Goal: Use online tool/utility

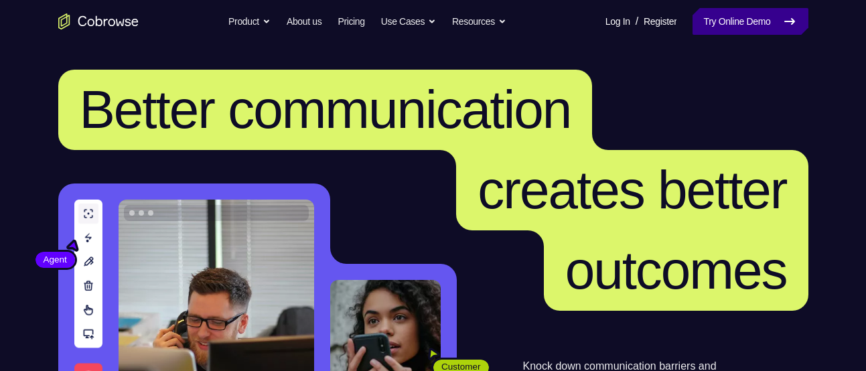
click at [741, 27] on link "Try Online Demo" at bounding box center [750, 21] width 115 height 27
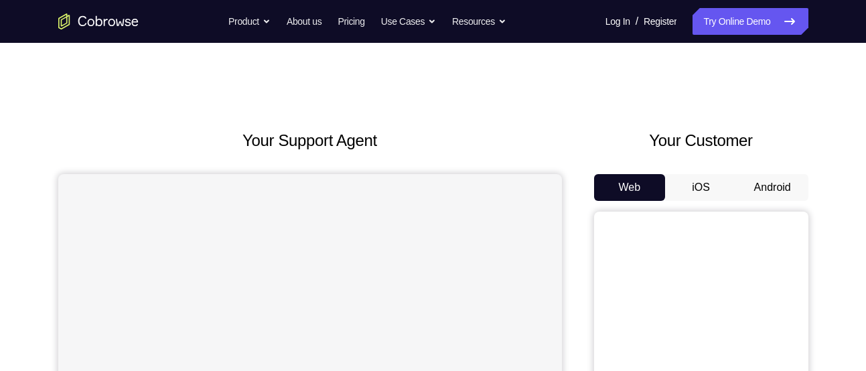
click at [753, 191] on button "Android" at bounding box center [773, 187] width 72 height 27
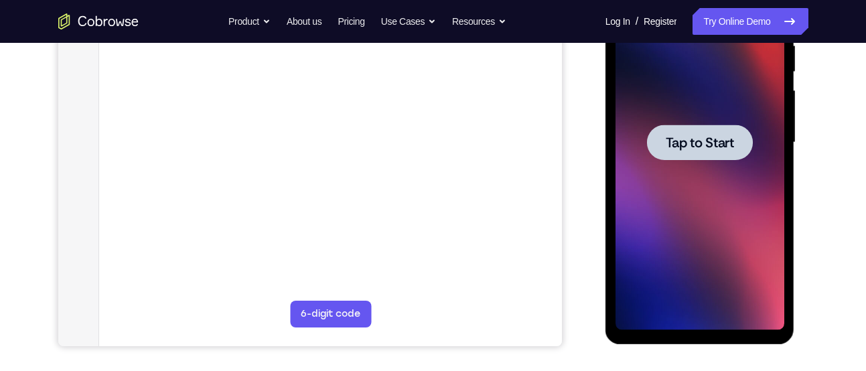
click at [673, 146] on span "Tap to Start" at bounding box center [700, 142] width 68 height 13
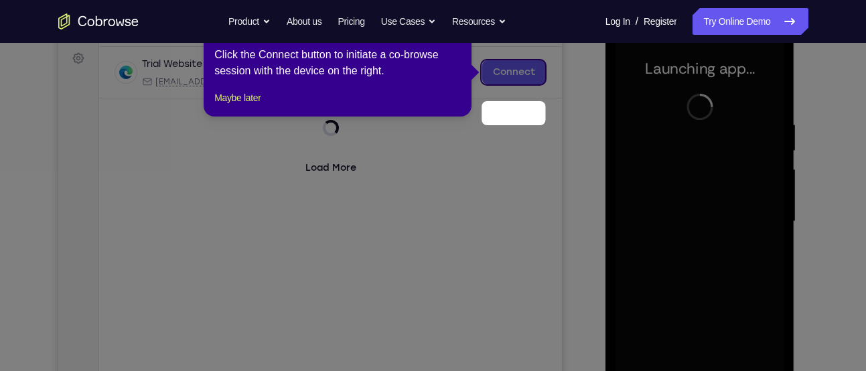
scroll to position [143, 0]
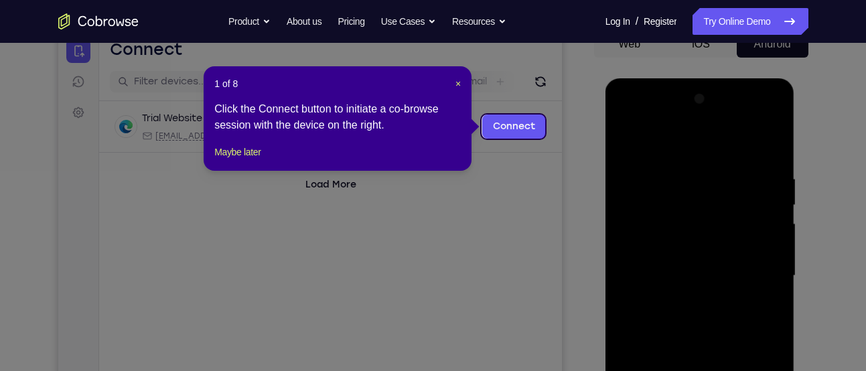
click at [462, 83] on div "1 of 8 × Click the Connect button to initiate a co-browse session with the devi…" at bounding box center [338, 118] width 268 height 105
click at [456, 82] on span "×" at bounding box center [458, 83] width 5 height 11
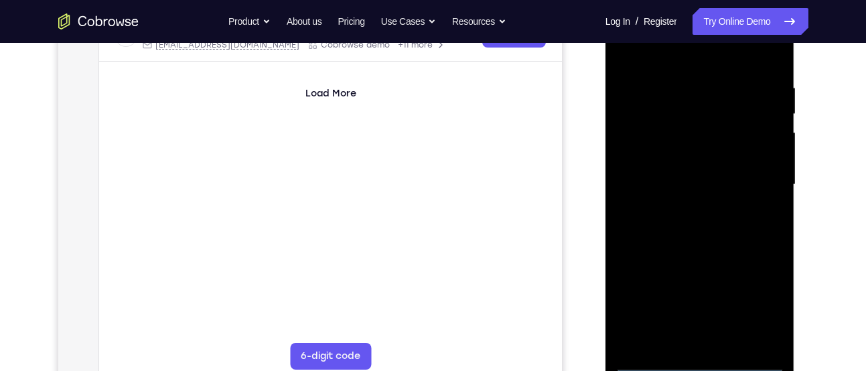
scroll to position [239, 0]
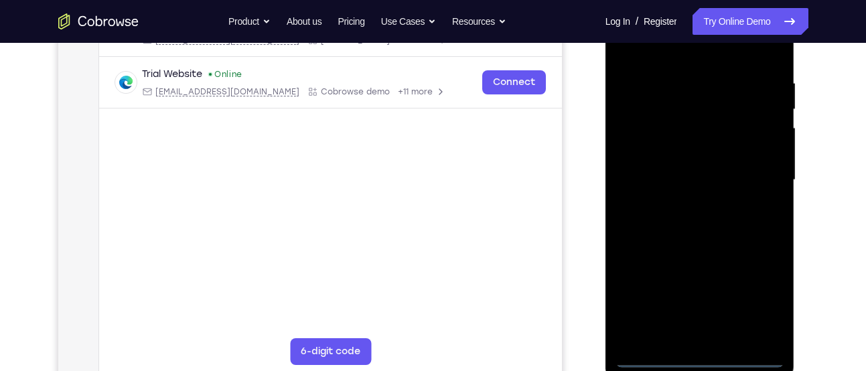
click at [705, 362] on div at bounding box center [700, 180] width 169 height 375
click at [754, 309] on div at bounding box center [700, 180] width 169 height 375
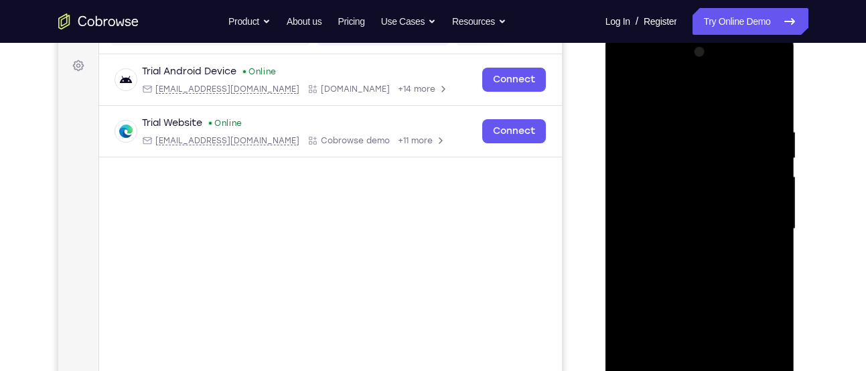
scroll to position [190, 0]
click at [647, 76] on div at bounding box center [700, 229] width 169 height 375
click at [756, 228] on div at bounding box center [700, 229] width 169 height 375
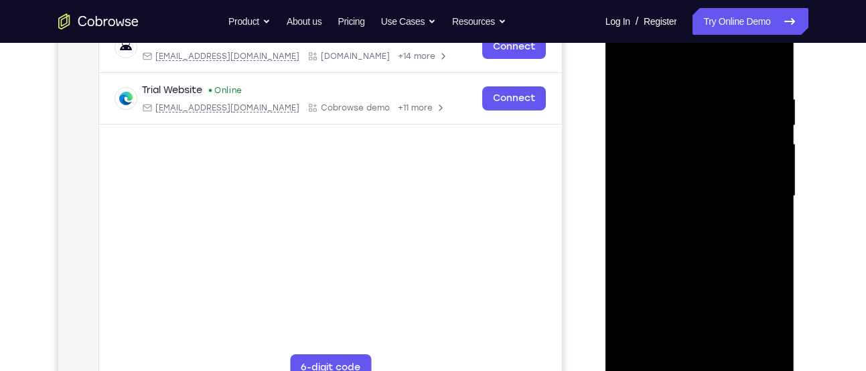
scroll to position [228, 0]
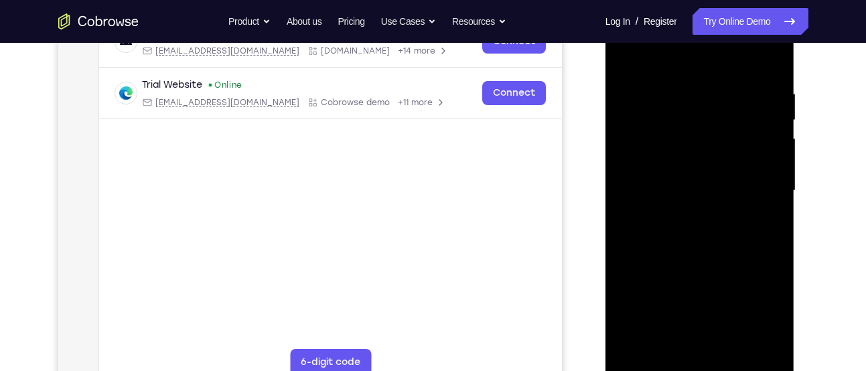
click at [682, 213] on div at bounding box center [700, 190] width 169 height 375
click at [675, 177] on div at bounding box center [700, 190] width 169 height 375
click at [659, 165] on div at bounding box center [700, 190] width 169 height 375
click at [678, 185] on div at bounding box center [700, 190] width 169 height 375
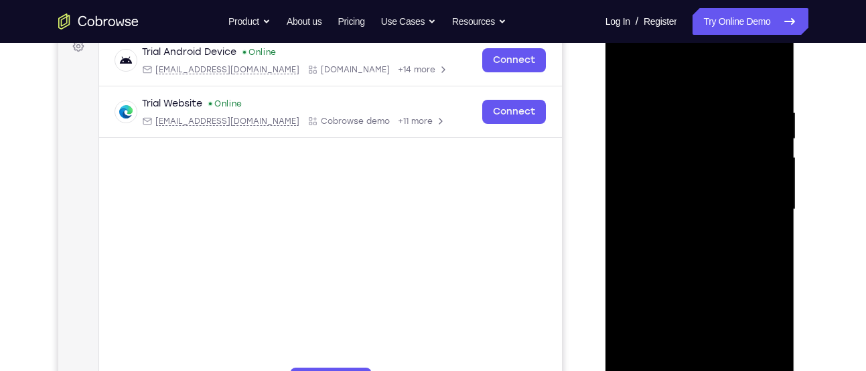
scroll to position [209, 0]
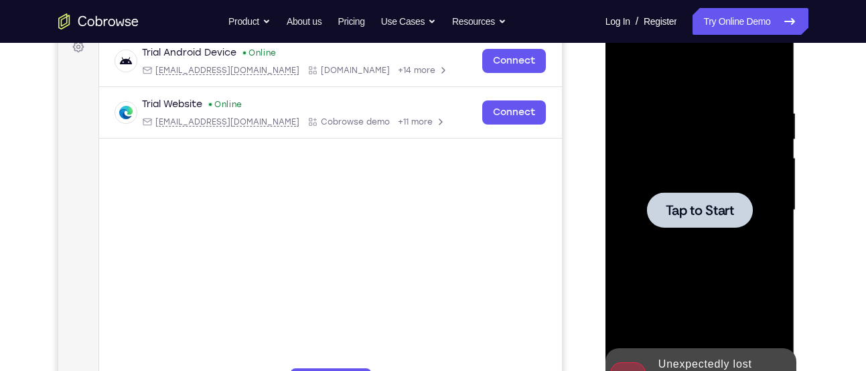
click at [677, 236] on div at bounding box center [700, 210] width 169 height 375
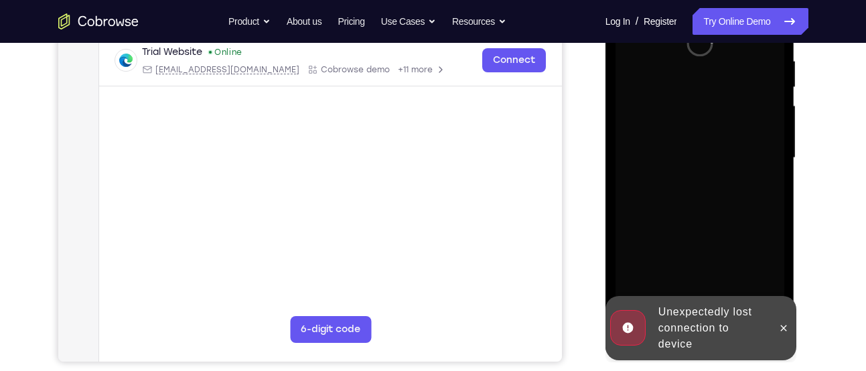
scroll to position [271, 0]
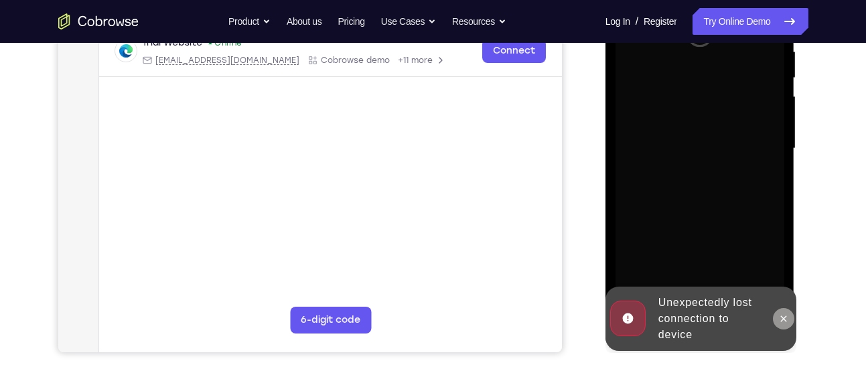
click at [779, 314] on icon at bounding box center [783, 319] width 11 height 11
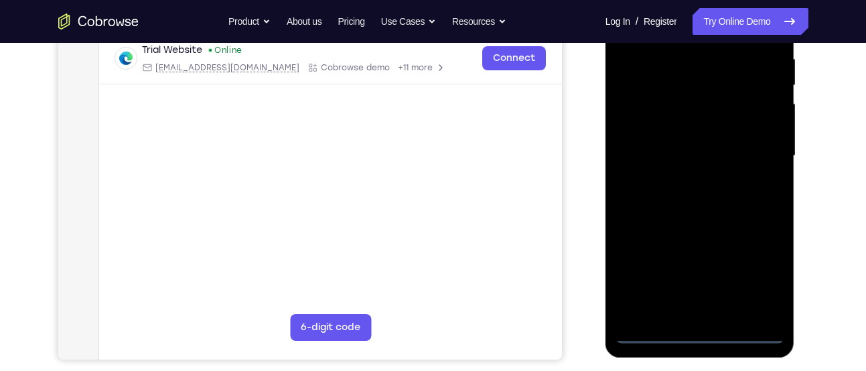
scroll to position [266, 0]
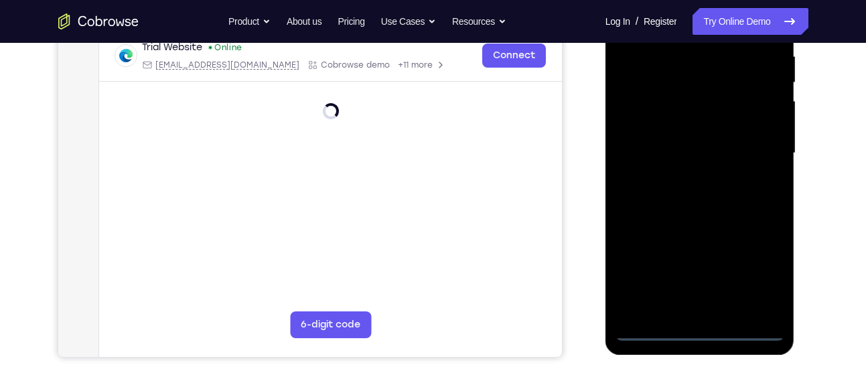
click at [702, 331] on div at bounding box center [700, 153] width 169 height 375
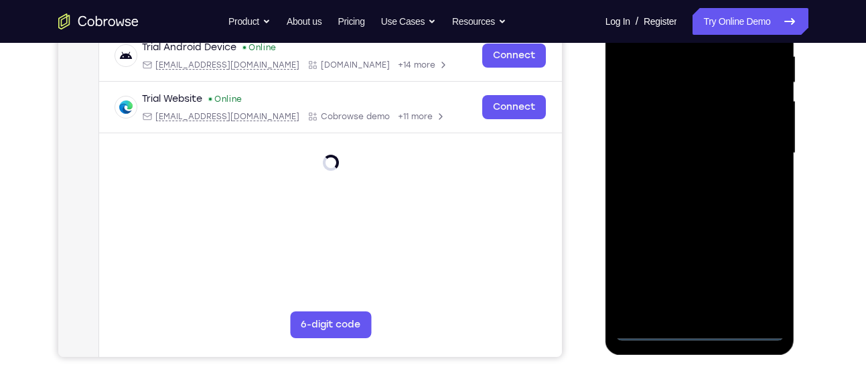
click at [752, 269] on div at bounding box center [700, 153] width 169 height 375
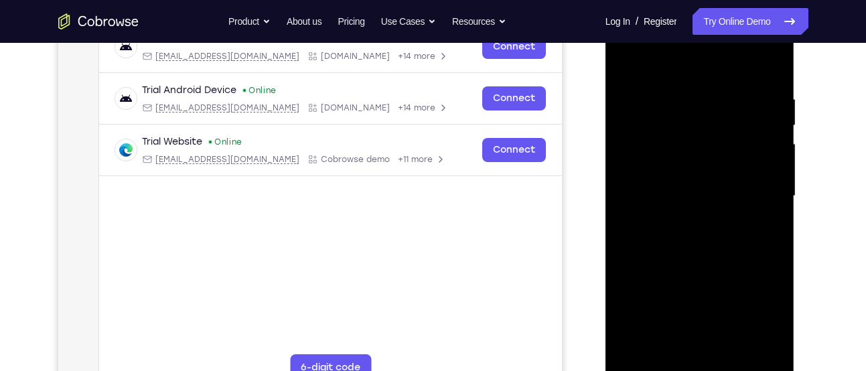
scroll to position [188, 0]
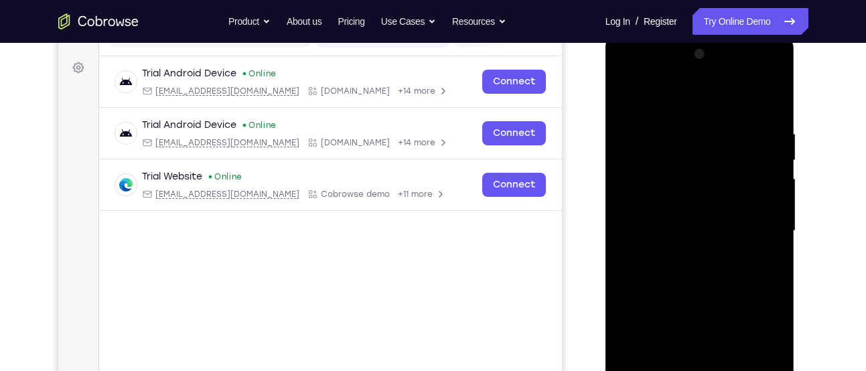
click at [646, 72] on div at bounding box center [700, 231] width 169 height 375
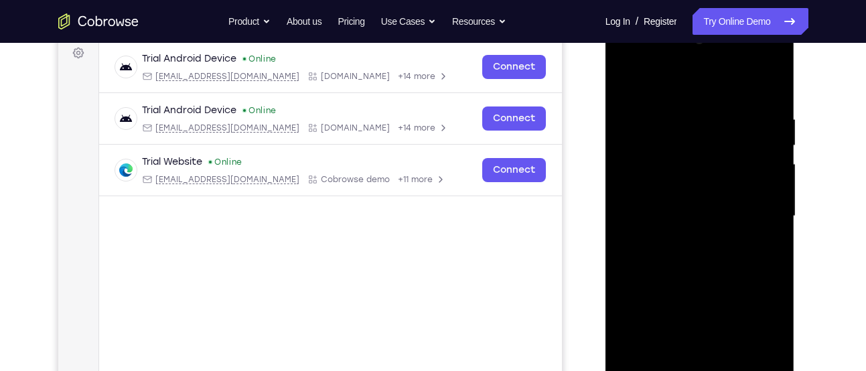
scroll to position [221, 0]
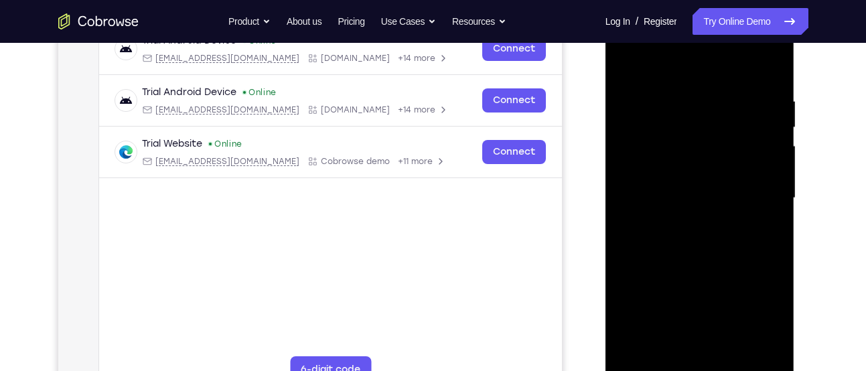
click at [755, 198] on div at bounding box center [700, 198] width 169 height 375
click at [683, 223] on div at bounding box center [700, 198] width 169 height 375
click at [678, 175] on div at bounding box center [700, 198] width 169 height 375
click at [667, 172] on div at bounding box center [700, 198] width 169 height 375
click at [647, 168] on div at bounding box center [700, 198] width 169 height 375
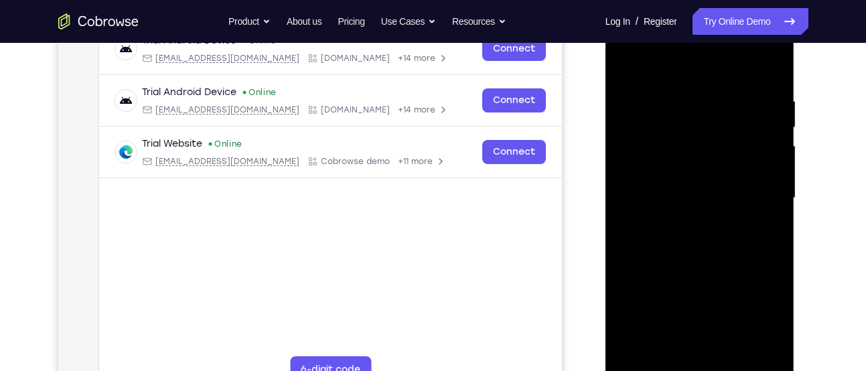
click at [728, 208] on div at bounding box center [700, 198] width 169 height 375
click at [651, 198] on div at bounding box center [700, 198] width 169 height 375
click at [671, 247] on div at bounding box center [700, 198] width 169 height 375
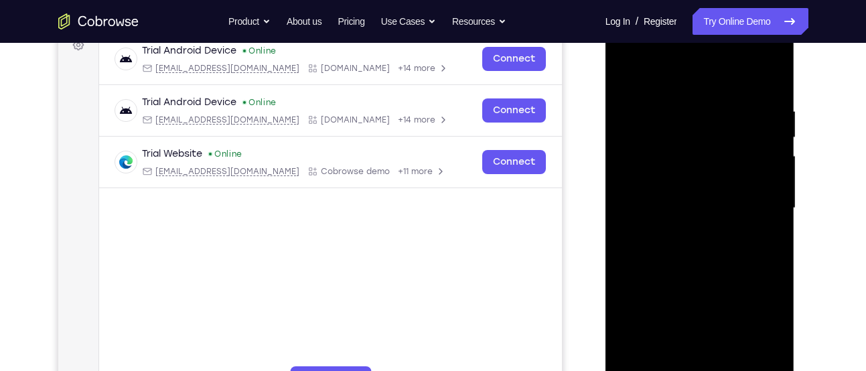
scroll to position [210, 0]
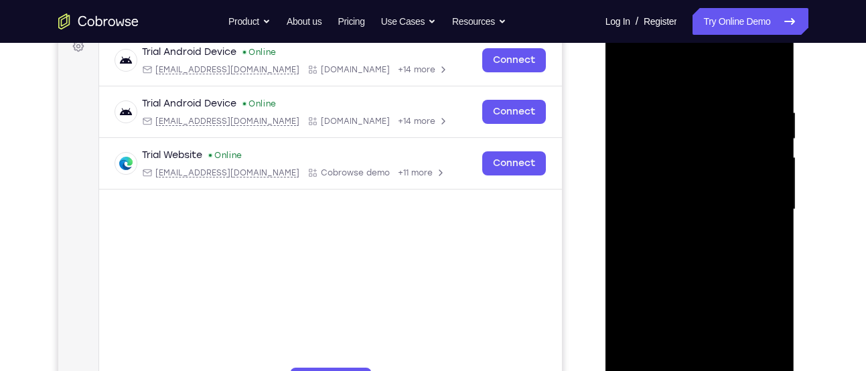
click at [773, 93] on div at bounding box center [700, 209] width 169 height 375
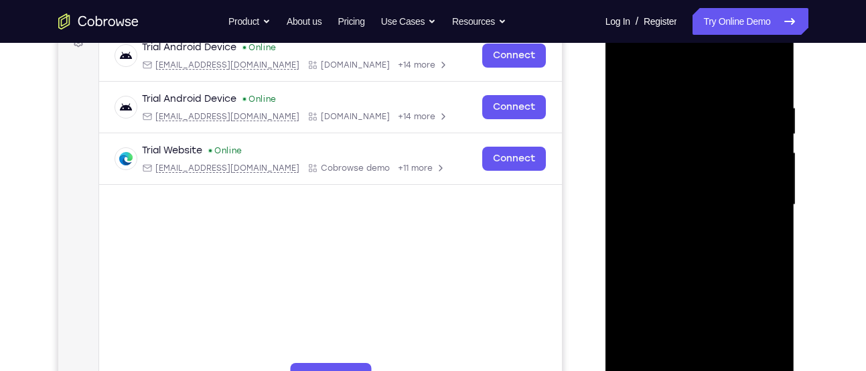
scroll to position [216, 0]
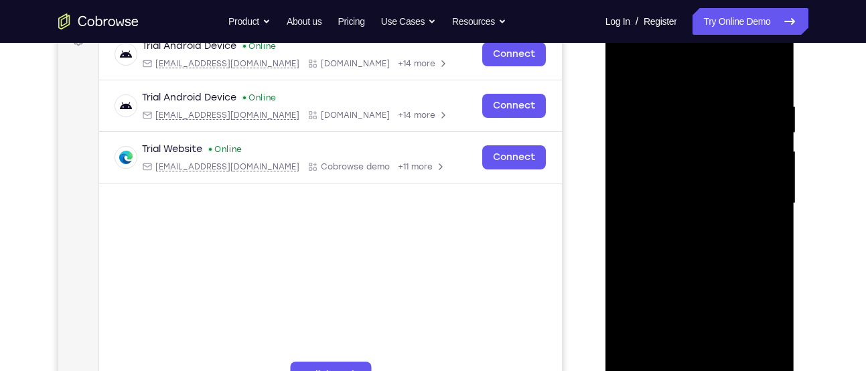
click at [677, 90] on div at bounding box center [700, 203] width 169 height 375
click at [767, 165] on div at bounding box center [700, 203] width 169 height 375
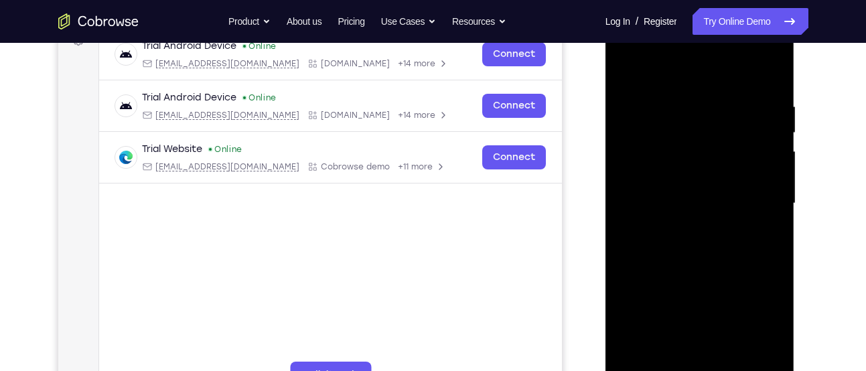
drag, startPoint x: 767, startPoint y: 165, endPoint x: 658, endPoint y: 169, distance: 109.3
click at [658, 169] on div at bounding box center [700, 203] width 169 height 375
click at [761, 169] on div at bounding box center [700, 203] width 169 height 375
click at [768, 78] on div at bounding box center [700, 203] width 169 height 375
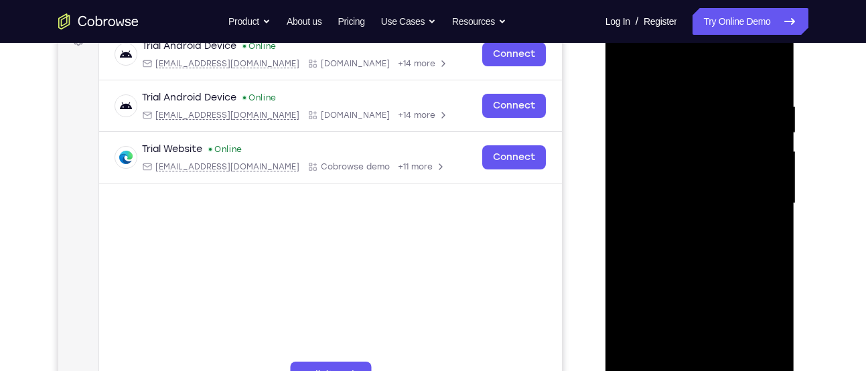
click at [773, 70] on div at bounding box center [700, 203] width 169 height 375
click at [728, 360] on div at bounding box center [700, 203] width 169 height 375
click at [670, 277] on div at bounding box center [700, 203] width 169 height 375
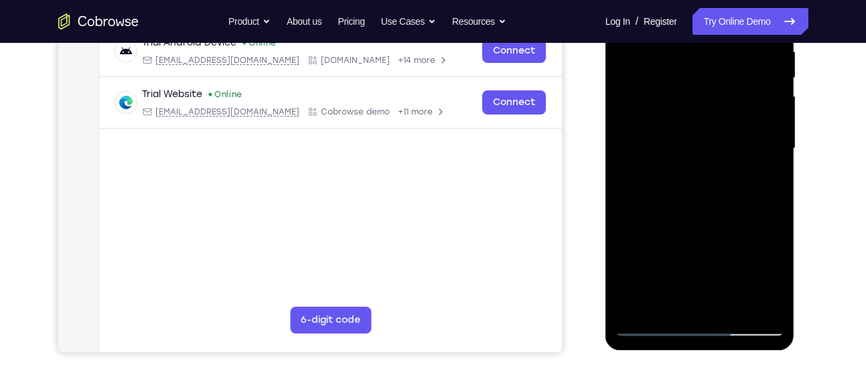
scroll to position [281, 0]
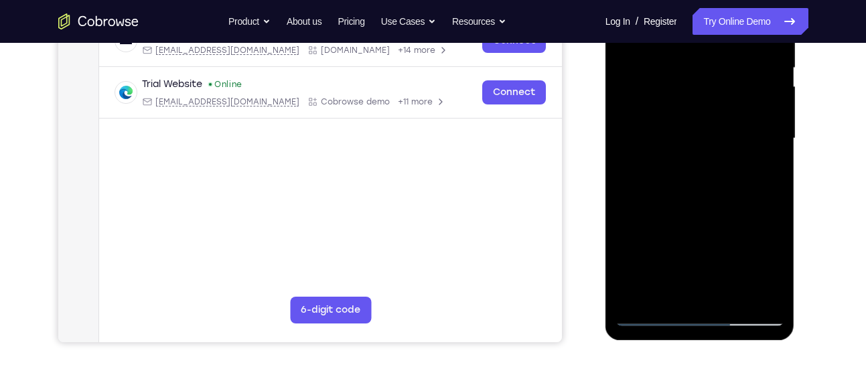
click at [649, 313] on div at bounding box center [700, 138] width 169 height 375
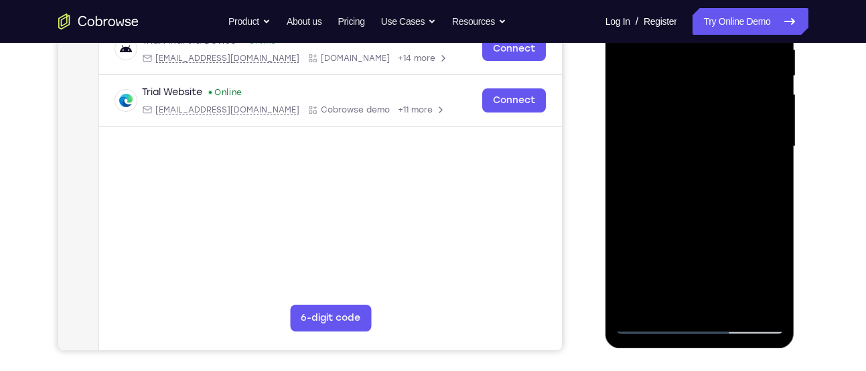
scroll to position [271, 0]
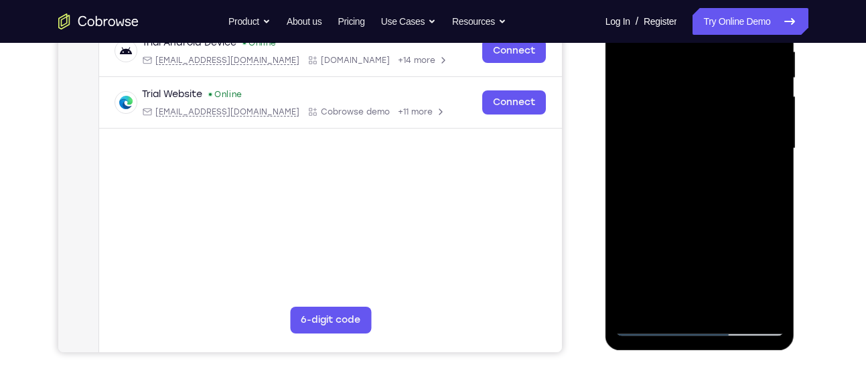
click at [736, 299] on div at bounding box center [700, 148] width 169 height 375
click at [650, 322] on div at bounding box center [700, 148] width 169 height 375
click at [634, 301] on div at bounding box center [700, 148] width 169 height 375
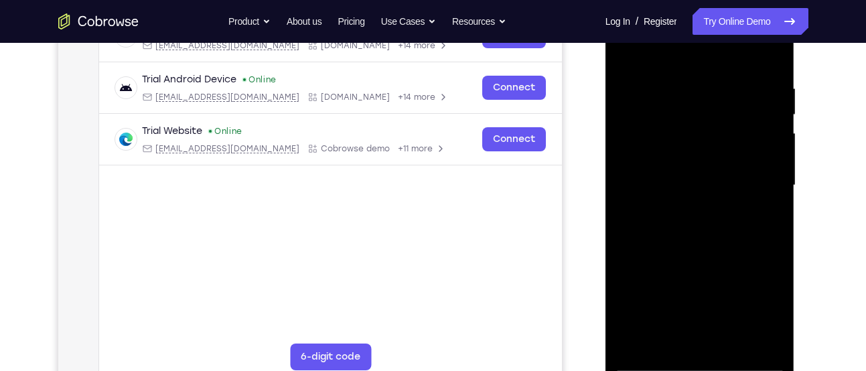
scroll to position [232, 0]
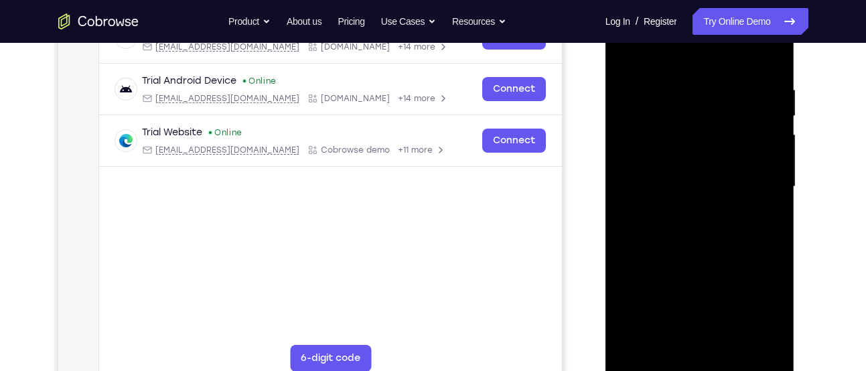
click at [669, 345] on div at bounding box center [700, 186] width 169 height 375
click at [651, 52] on div at bounding box center [700, 186] width 169 height 375
click at [679, 139] on div at bounding box center [700, 186] width 169 height 375
click at [627, 56] on div at bounding box center [700, 186] width 169 height 375
click at [673, 138] on div at bounding box center [700, 186] width 169 height 375
